Goal: Transaction & Acquisition: Download file/media

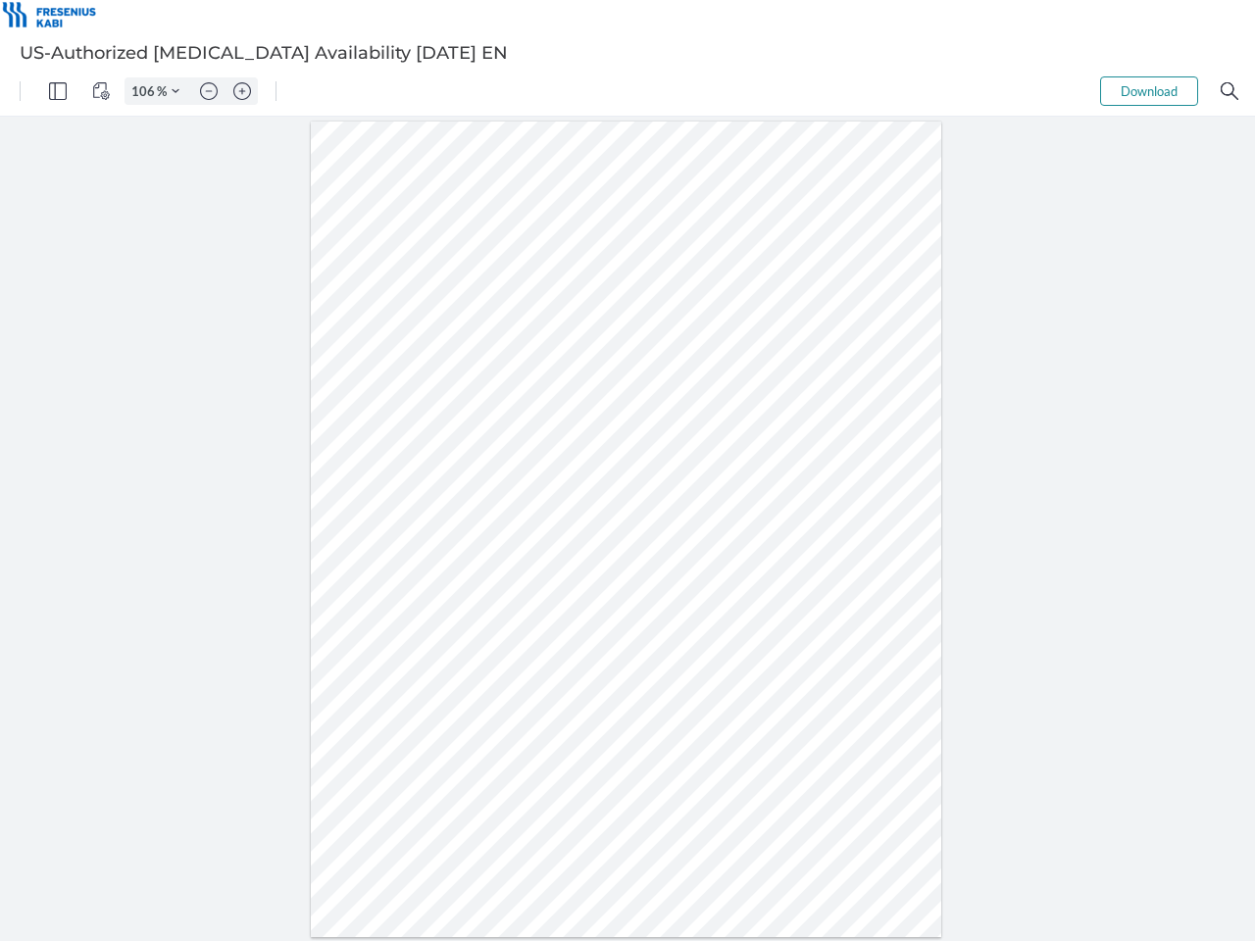
click at [58, 91] on img "Panel" at bounding box center [58, 91] width 18 height 18
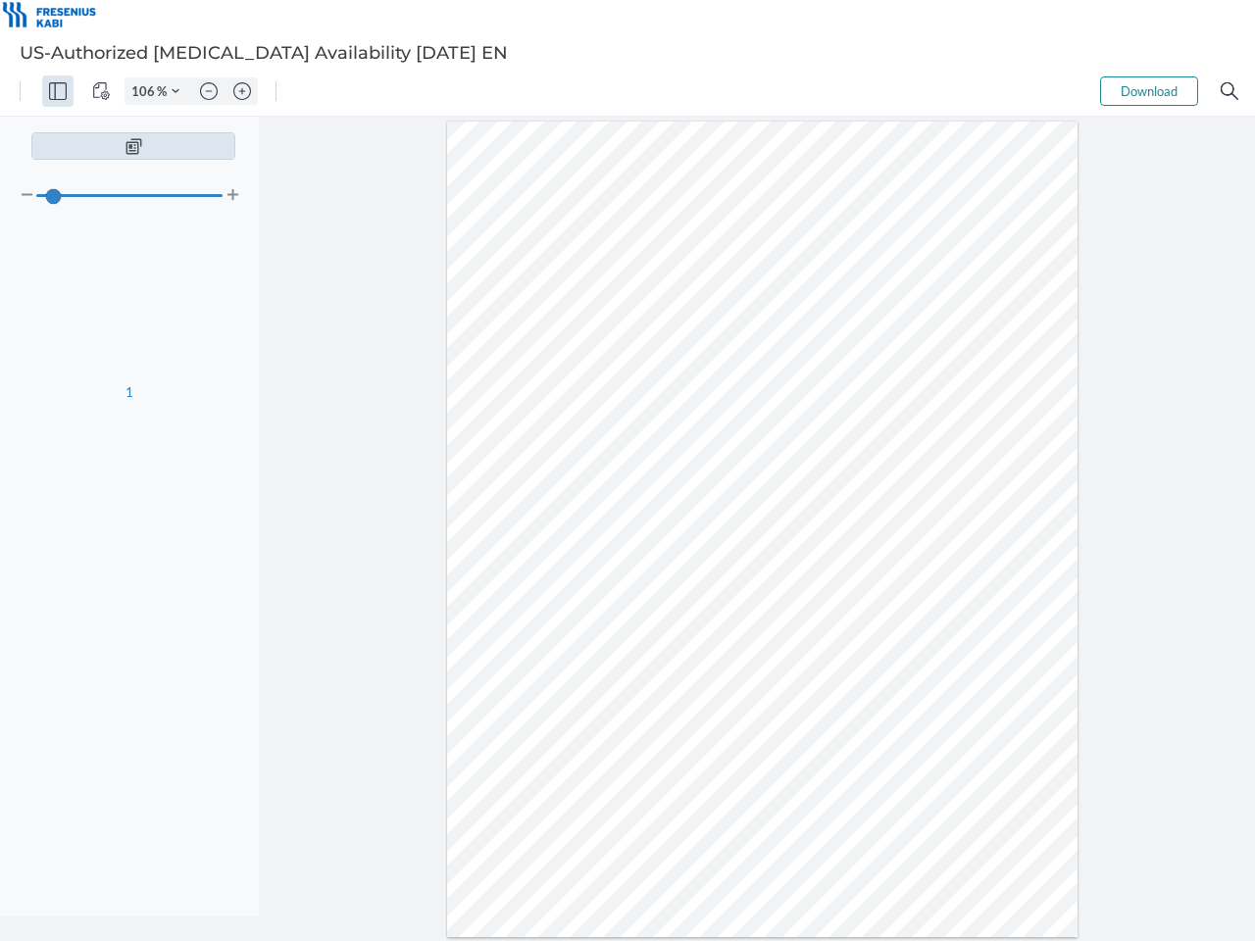
click at [101, 91] on img "View Controls" at bounding box center [101, 91] width 18 height 18
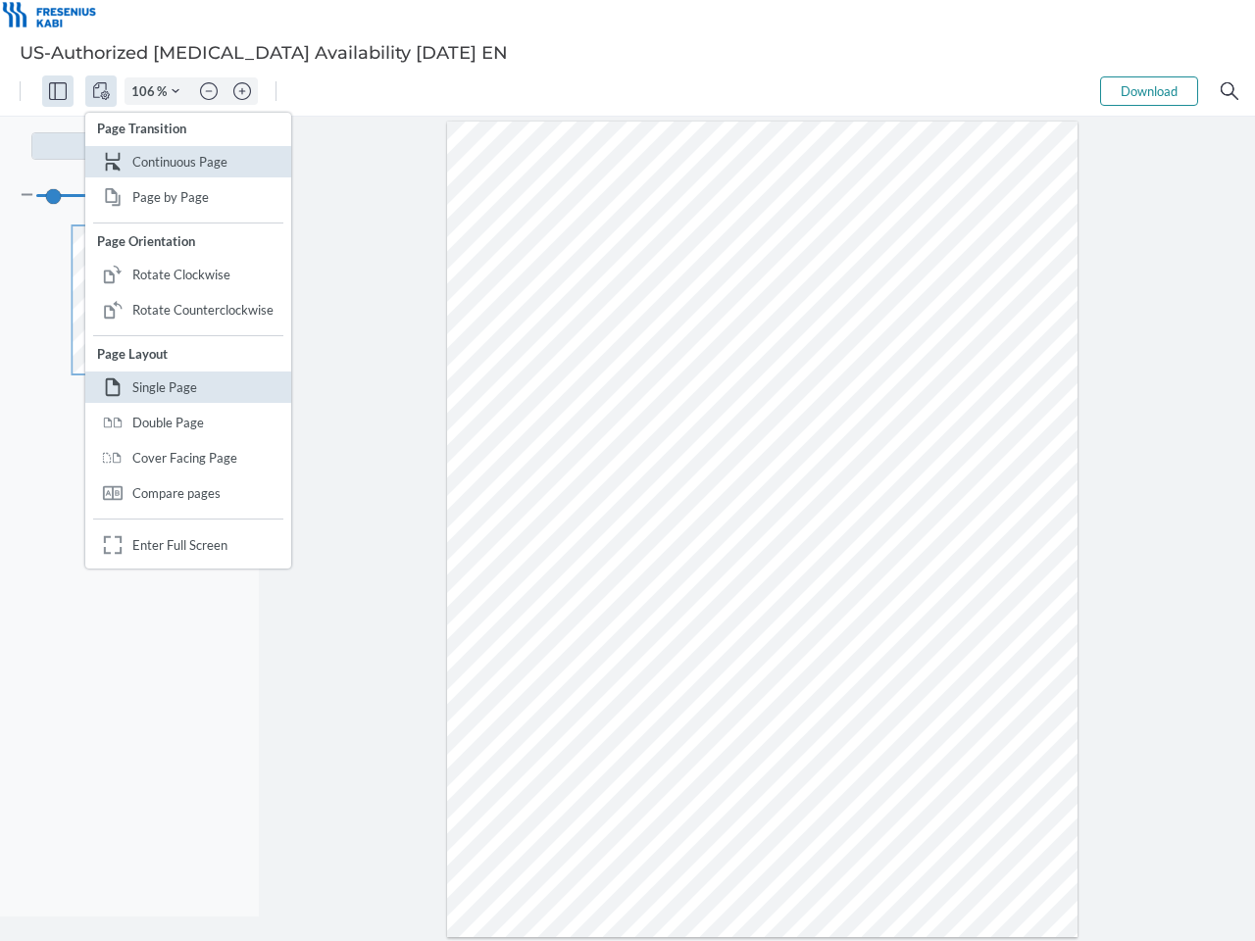
click at [146, 91] on input "106" at bounding box center [141, 91] width 31 height 18
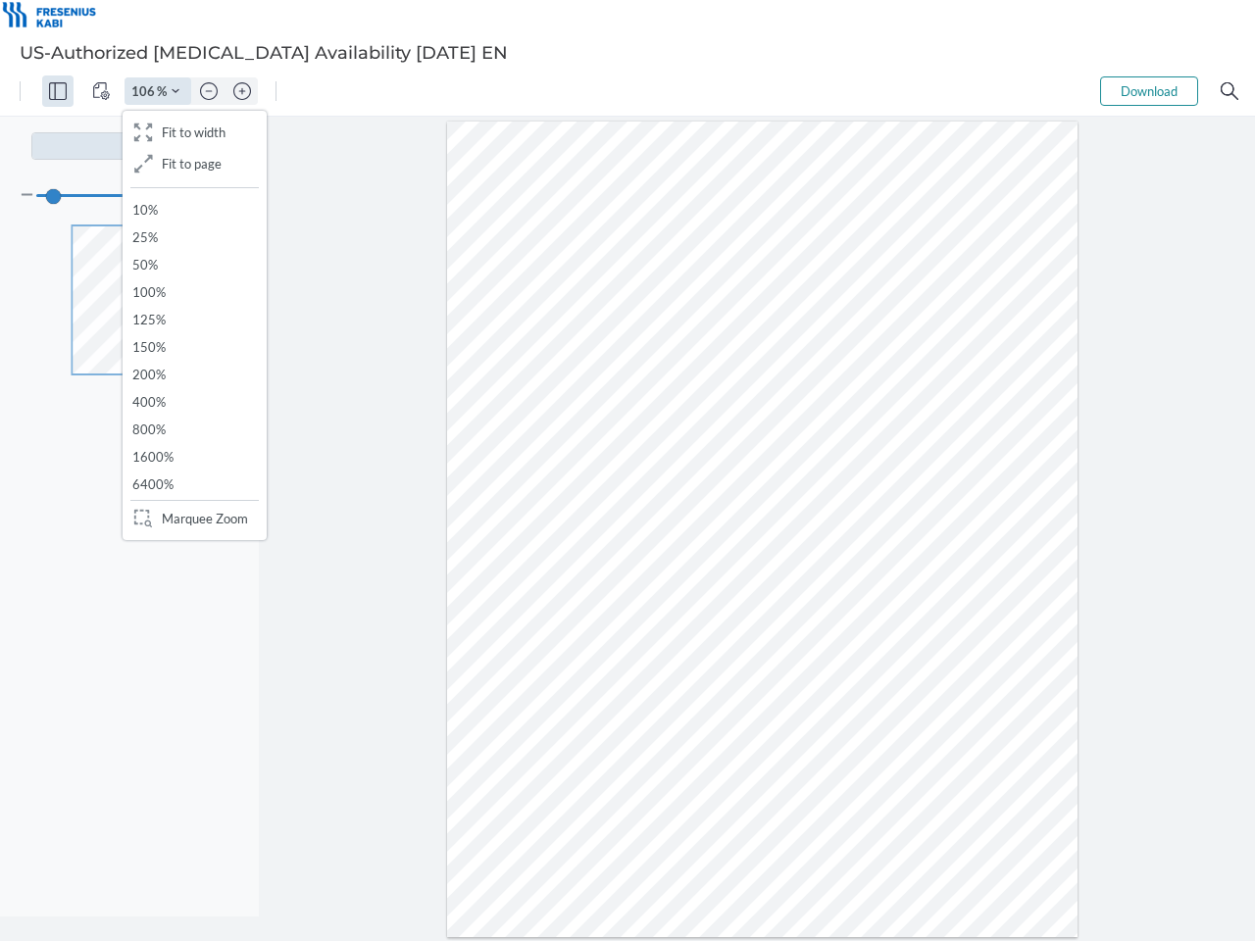
click at [176, 91] on img "Zoom Controls" at bounding box center [176, 91] width 8 height 8
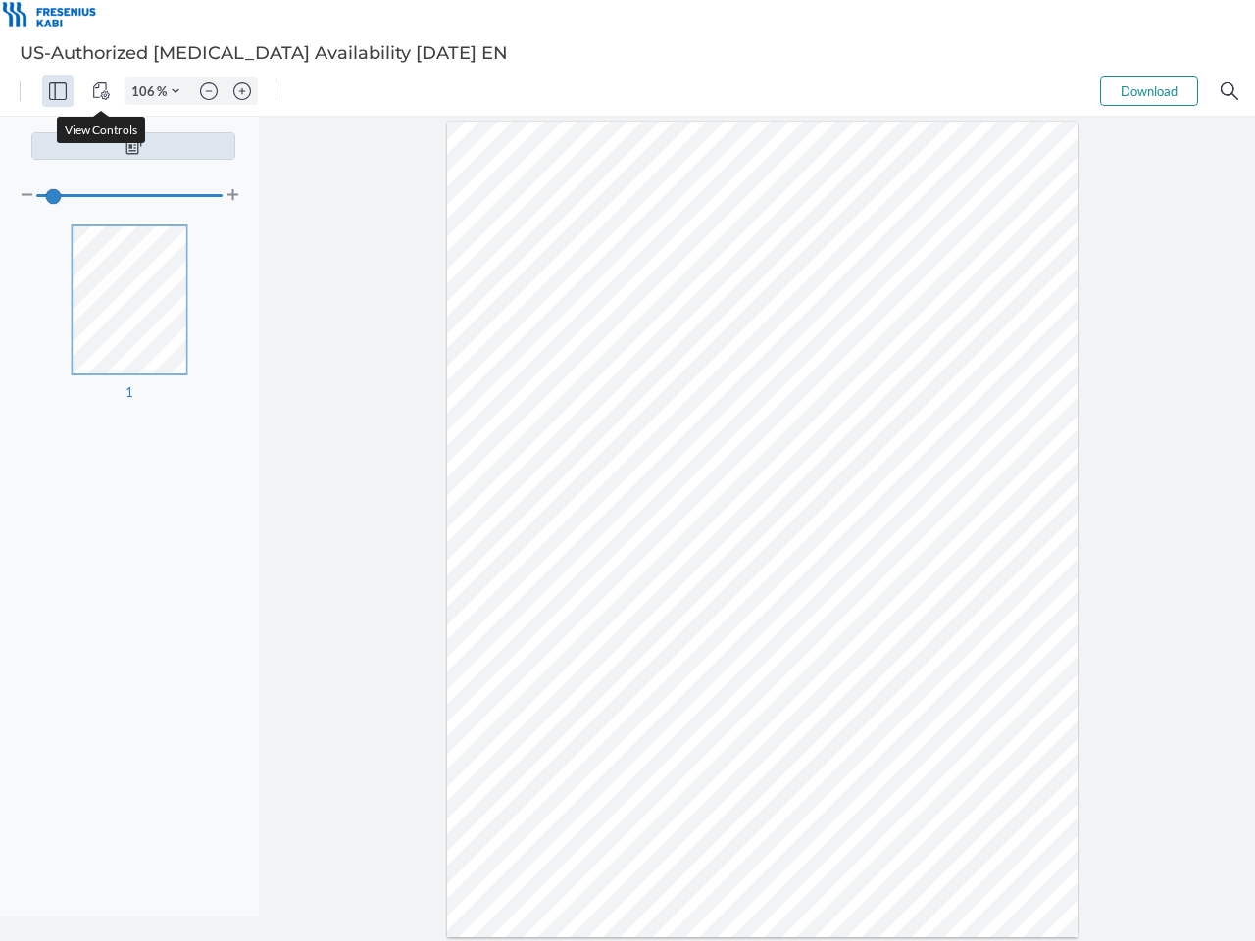
click at [209, 91] on img "Zoom out" at bounding box center [209, 91] width 18 height 18
click at [242, 91] on img "Zoom in" at bounding box center [242, 91] width 18 height 18
type input "106"
click at [1149, 91] on button "Download" at bounding box center [1149, 90] width 98 height 29
click at [1230, 91] on img "Search" at bounding box center [1230, 91] width 18 height 18
